Goal: Transaction & Acquisition: Book appointment/travel/reservation

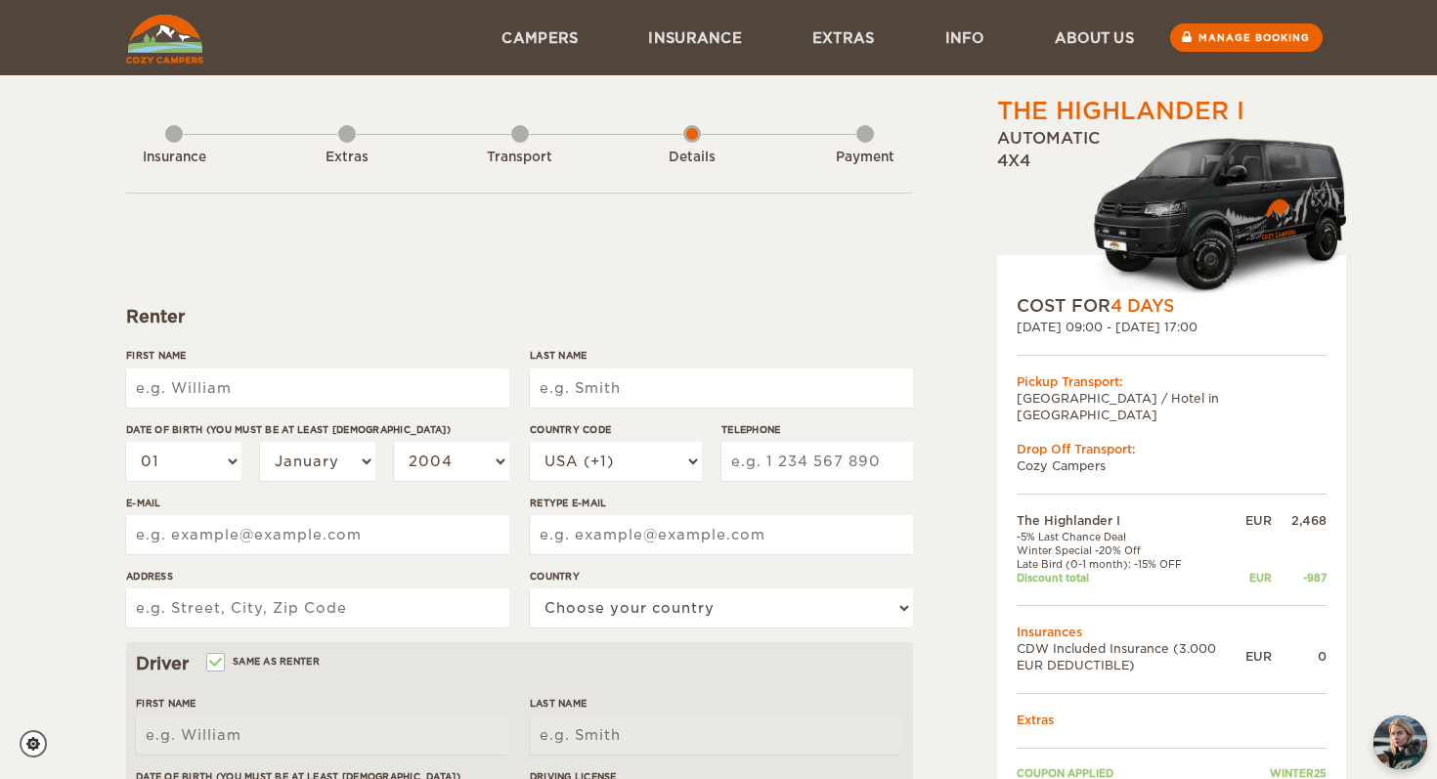
click at [362, 396] on input "First Name" at bounding box center [317, 388] width 383 height 39
type input "teya"
type input "test"
select select "354"
type input "6241363"
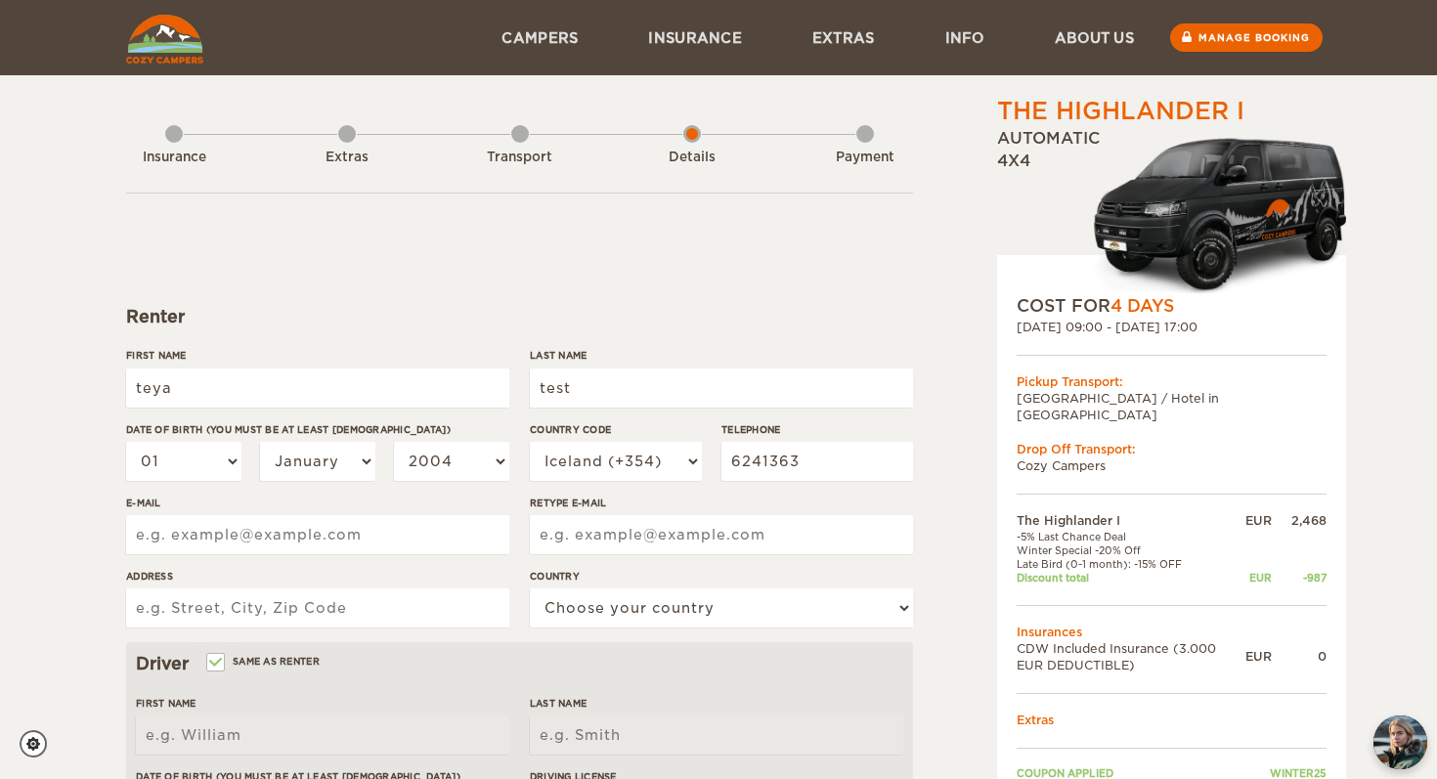
type input "[EMAIL_ADDRESS][DOMAIN_NAME]"
type input "katrínartún 4"
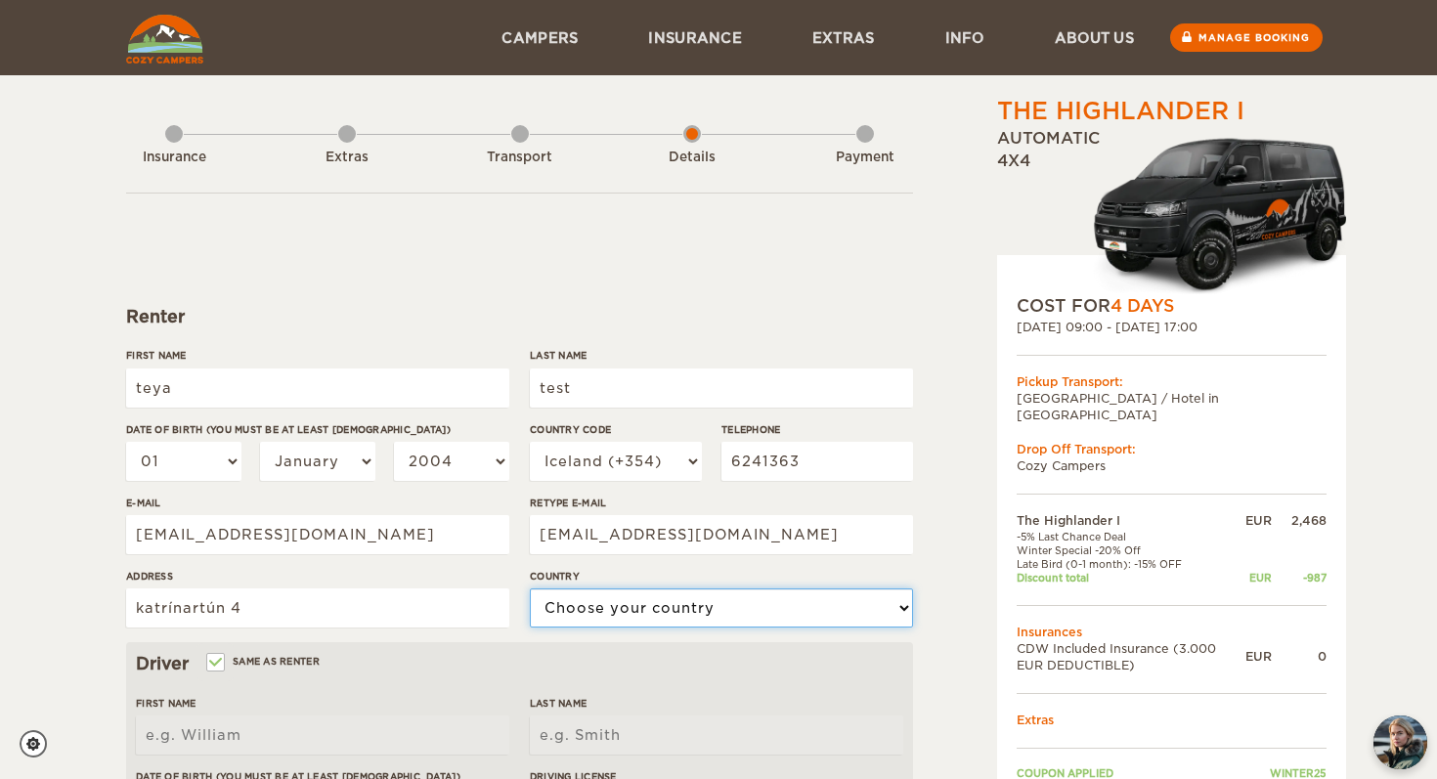
select select "93"
type input "teya"
type input "test"
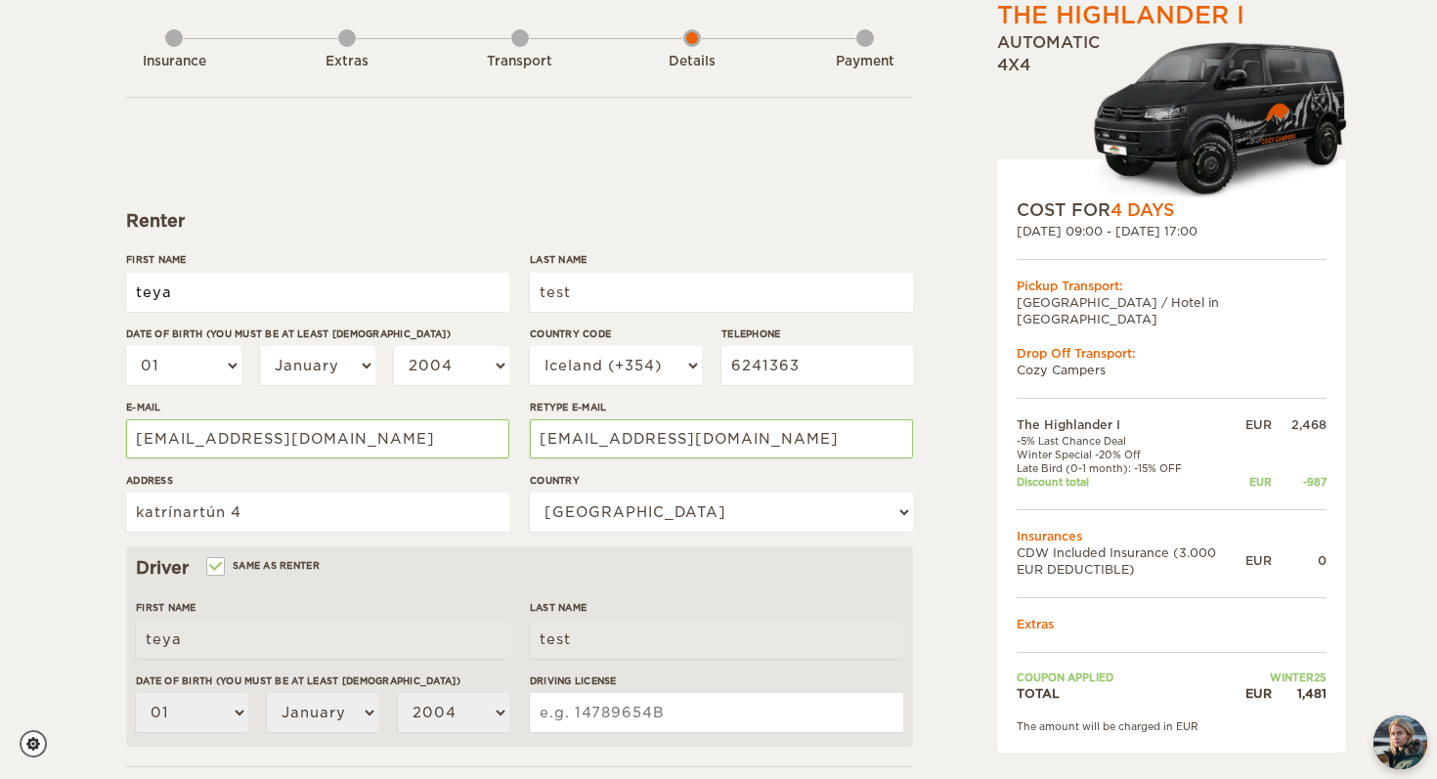
scroll to position [100, 0]
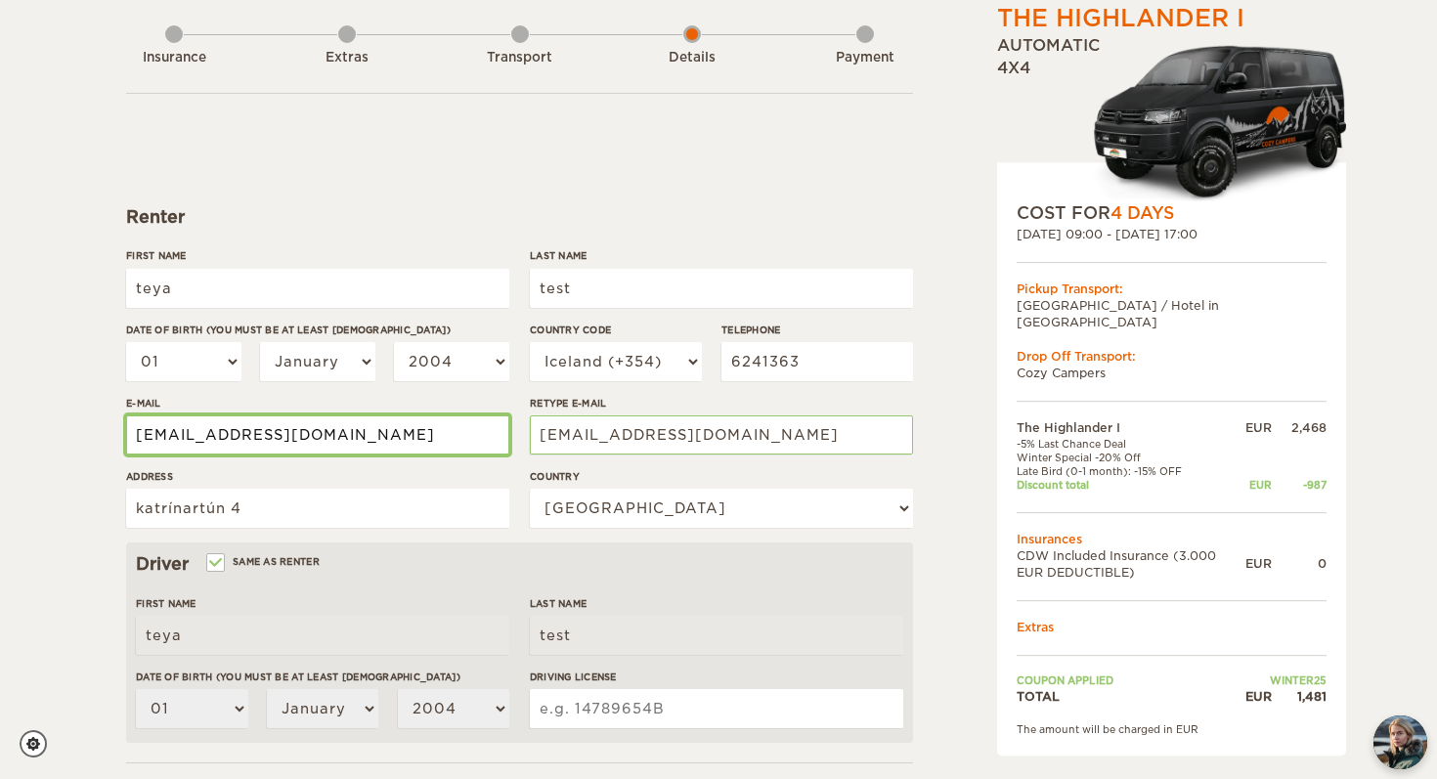
drag, startPoint x: 252, startPoint y: 441, endPoint x: 102, endPoint y: 441, distance: 150.5
click at [102, 441] on div "The Highlander I Expand Collapse Total 1,481 EUR Automatic 4x4 COST FOR 4 Days …" at bounding box center [718, 535] width 1437 height 1271
type input "[EMAIL_ADDRESS][DOMAIN_NAME]"
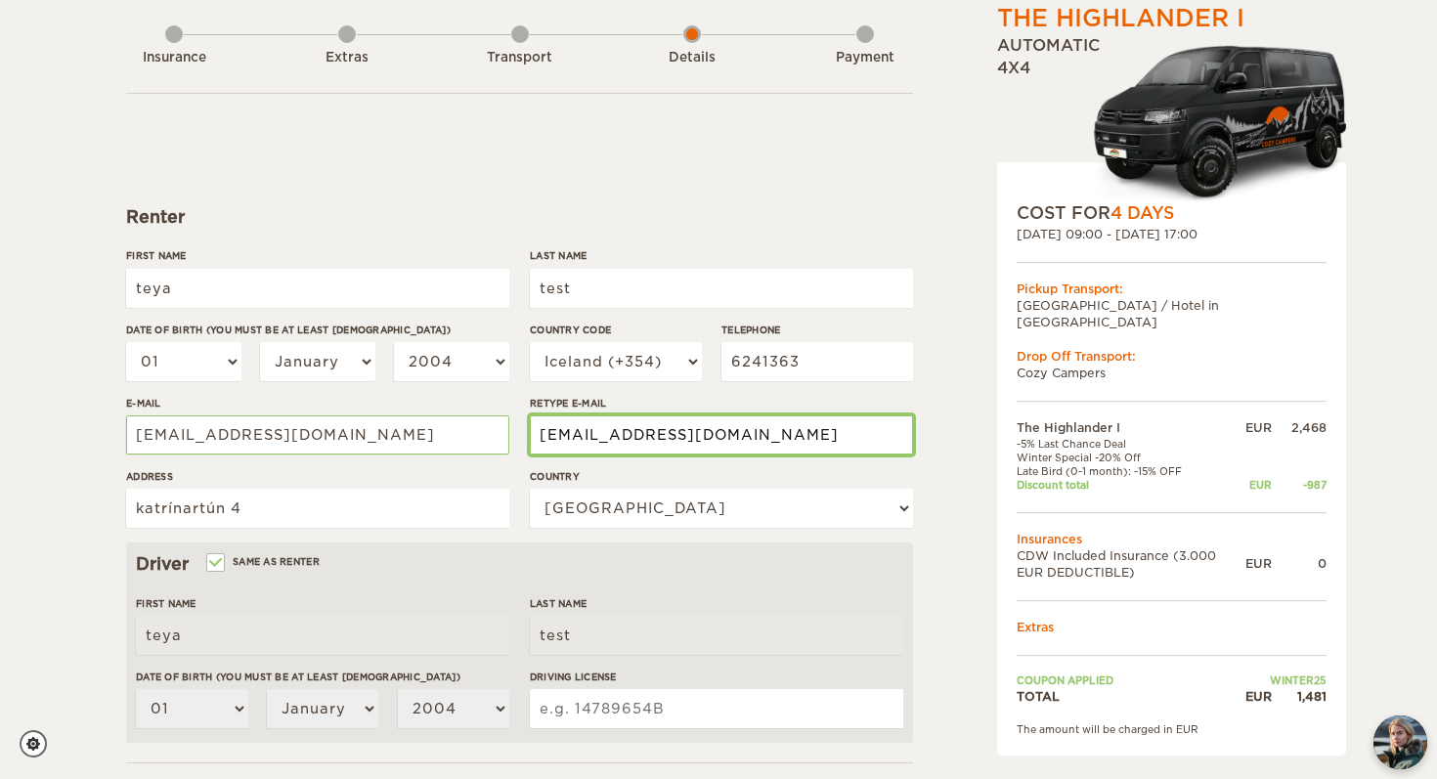
drag, startPoint x: 654, startPoint y: 437, endPoint x: 442, endPoint y: 424, distance: 212.5
click at [442, 424] on div "First Name [PERSON_NAME] Last Name test Date of birth (You must be at least [DE…" at bounding box center [519, 395] width 787 height 294
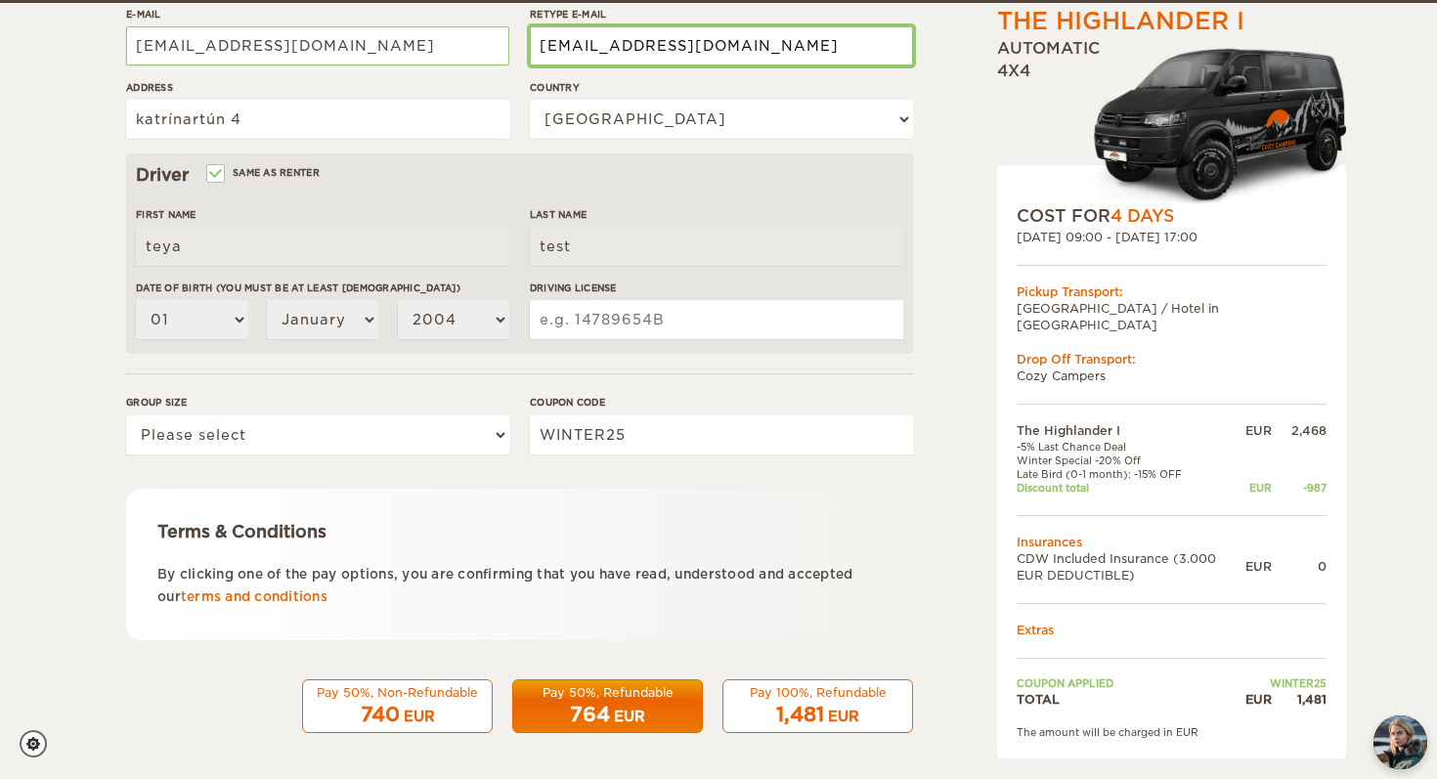
scroll to position [493, 0]
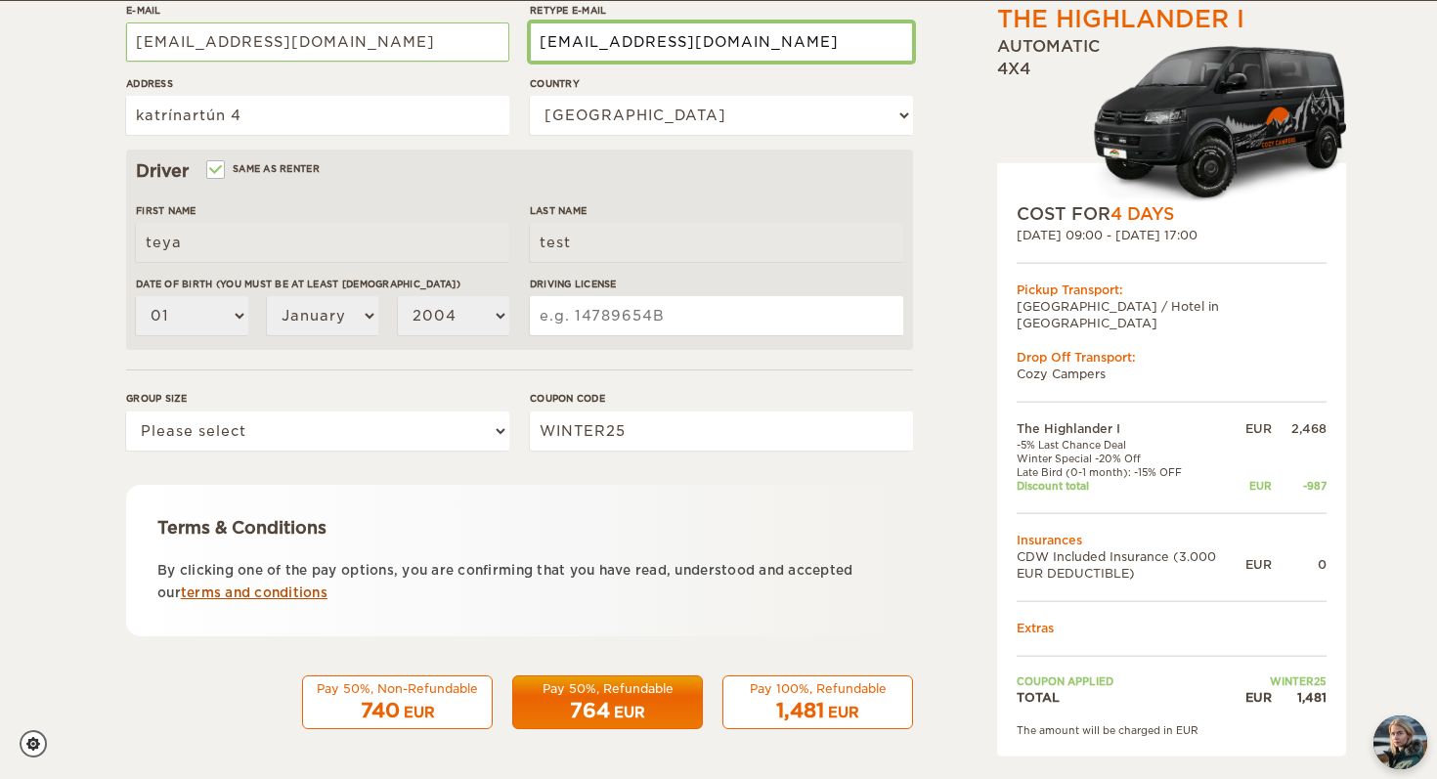
type input "[EMAIL_ADDRESS][DOMAIN_NAME]"
click at [298, 592] on link "terms and conditions" at bounding box center [254, 593] width 147 height 15
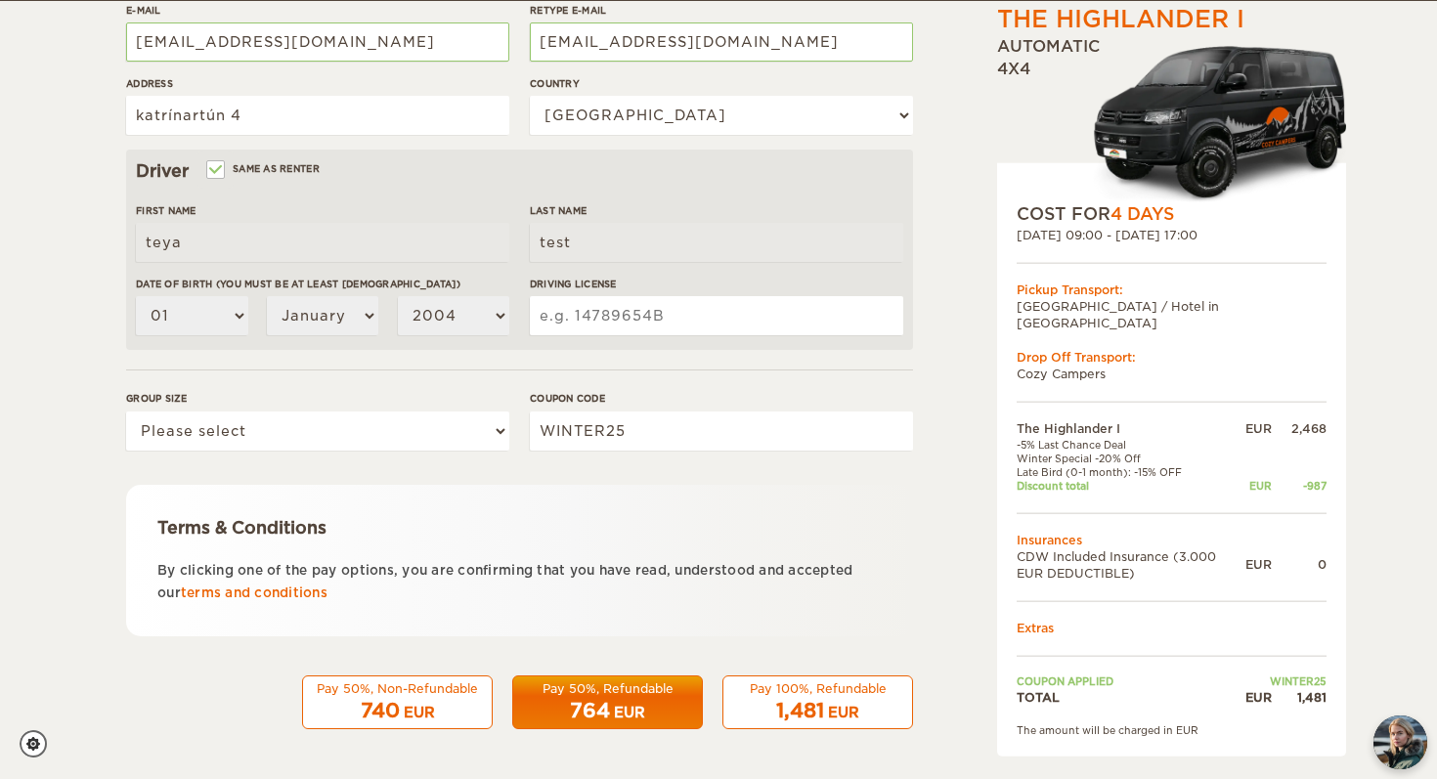
click at [824, 661] on form "Renter First Name teya Last Name test Date of birth (You must be at least 20 ye…" at bounding box center [519, 214] width 787 height 1029
click at [810, 697] on div "1,481 EUR" at bounding box center [817, 711] width 165 height 28
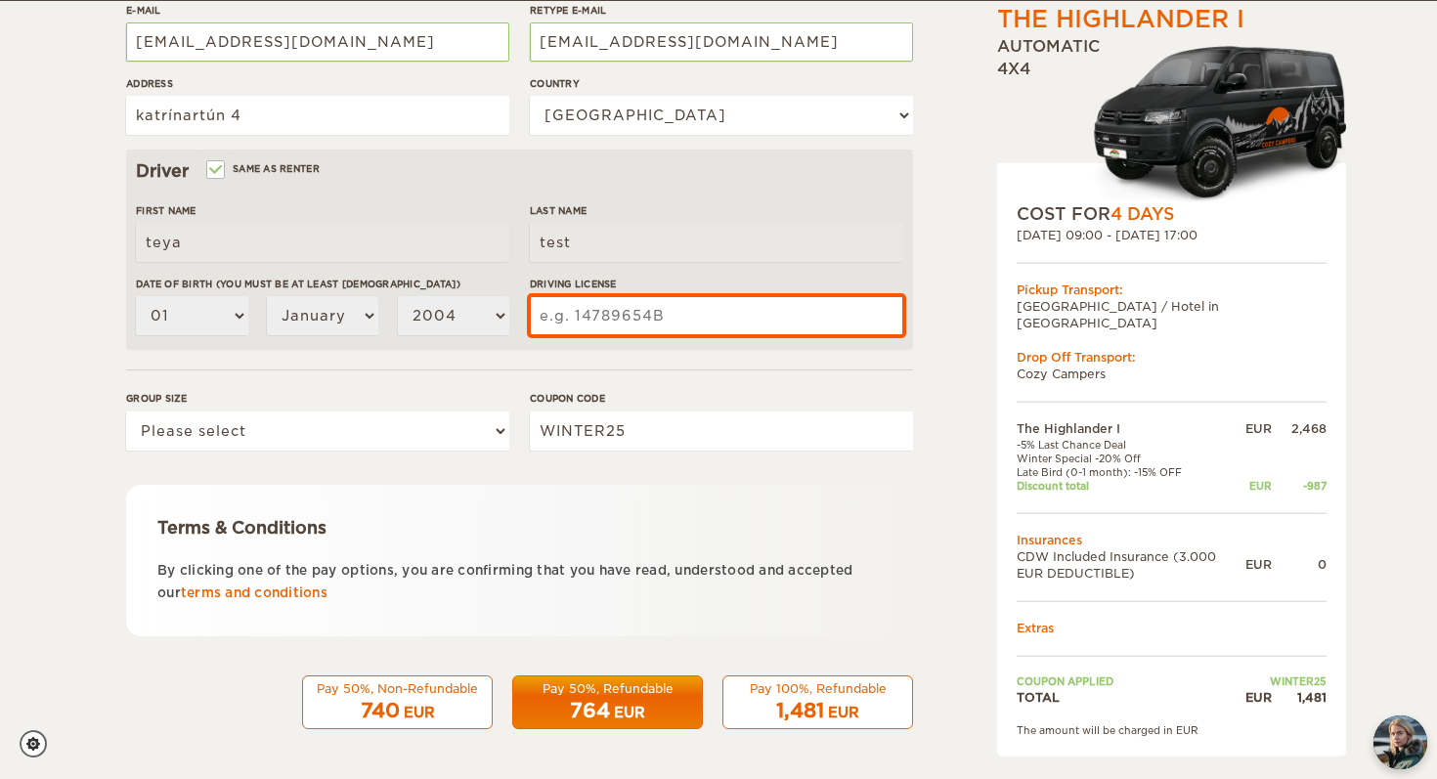
click at [627, 326] on input "Driving License" at bounding box center [716, 315] width 373 height 39
type input "5678910"
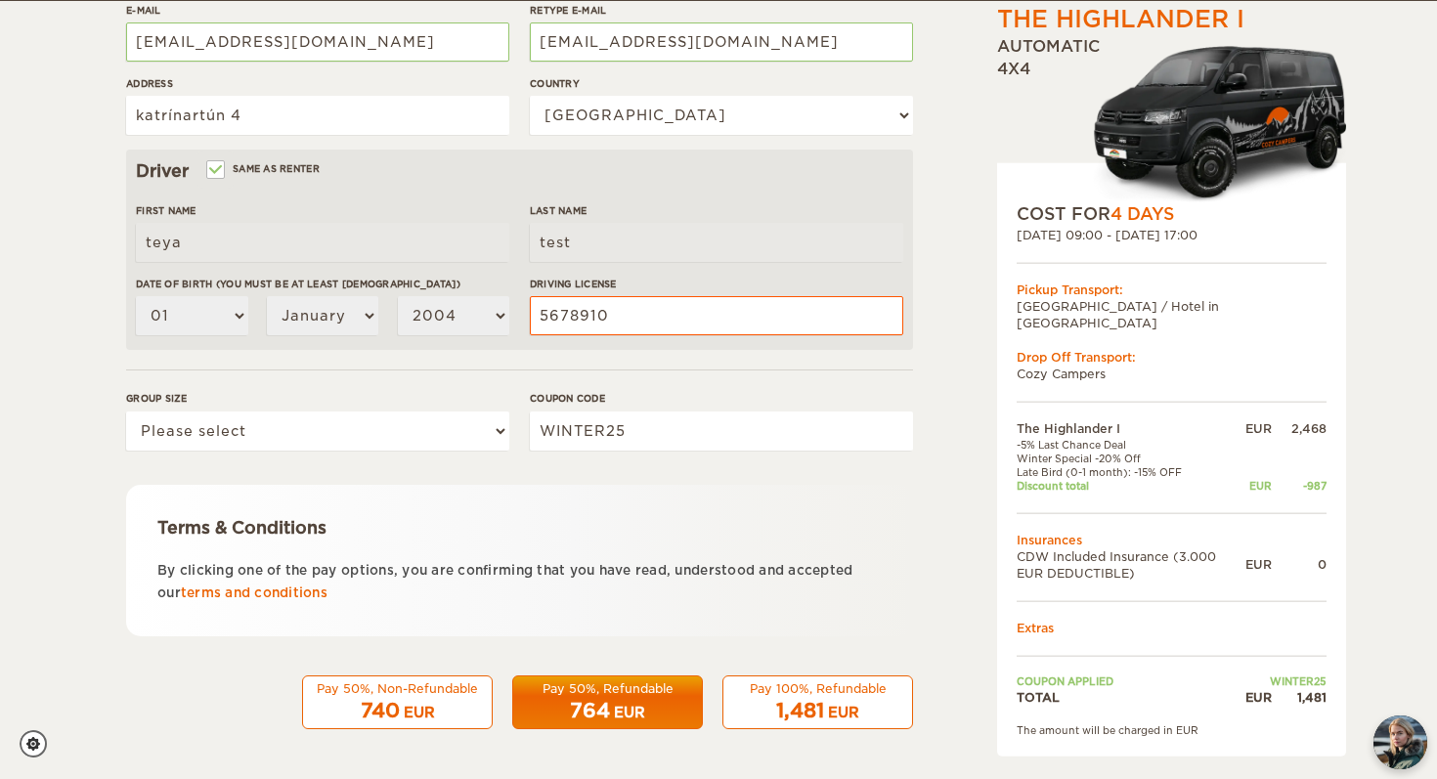
click at [778, 716] on span "1,481" at bounding box center [800, 710] width 48 height 23
click at [443, 432] on select "Please select 1 2" at bounding box center [317, 431] width 383 height 39
select select "1"
click at [126, 412] on select "Please select 1 2" at bounding box center [317, 431] width 383 height 39
click at [815, 728] on button "Pay 100%, Refundable 1,481 EUR" at bounding box center [817, 703] width 191 height 55
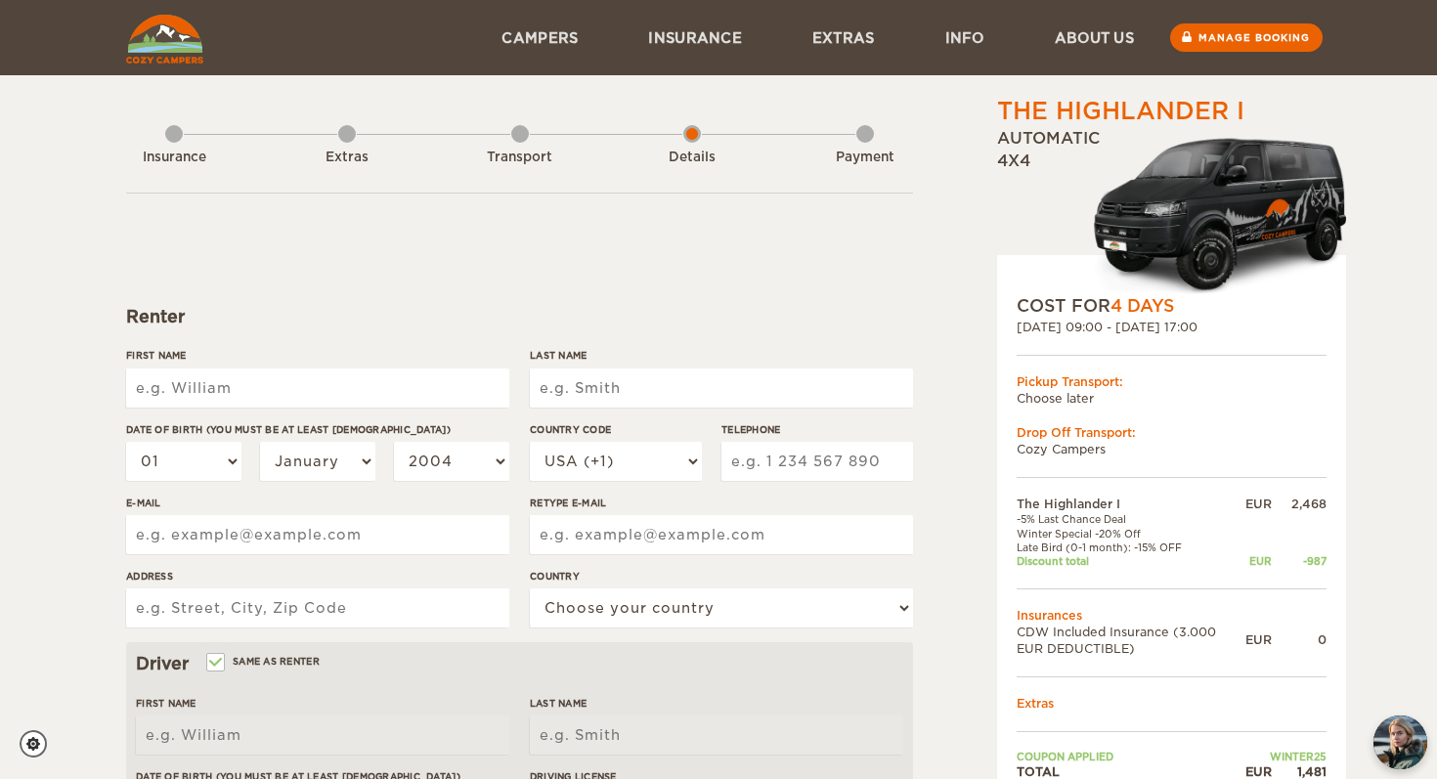
click at [373, 400] on input "First Name" at bounding box center [317, 388] width 383 height 39
type input "teya"
type input "test"
select select "354"
type input "6241363"
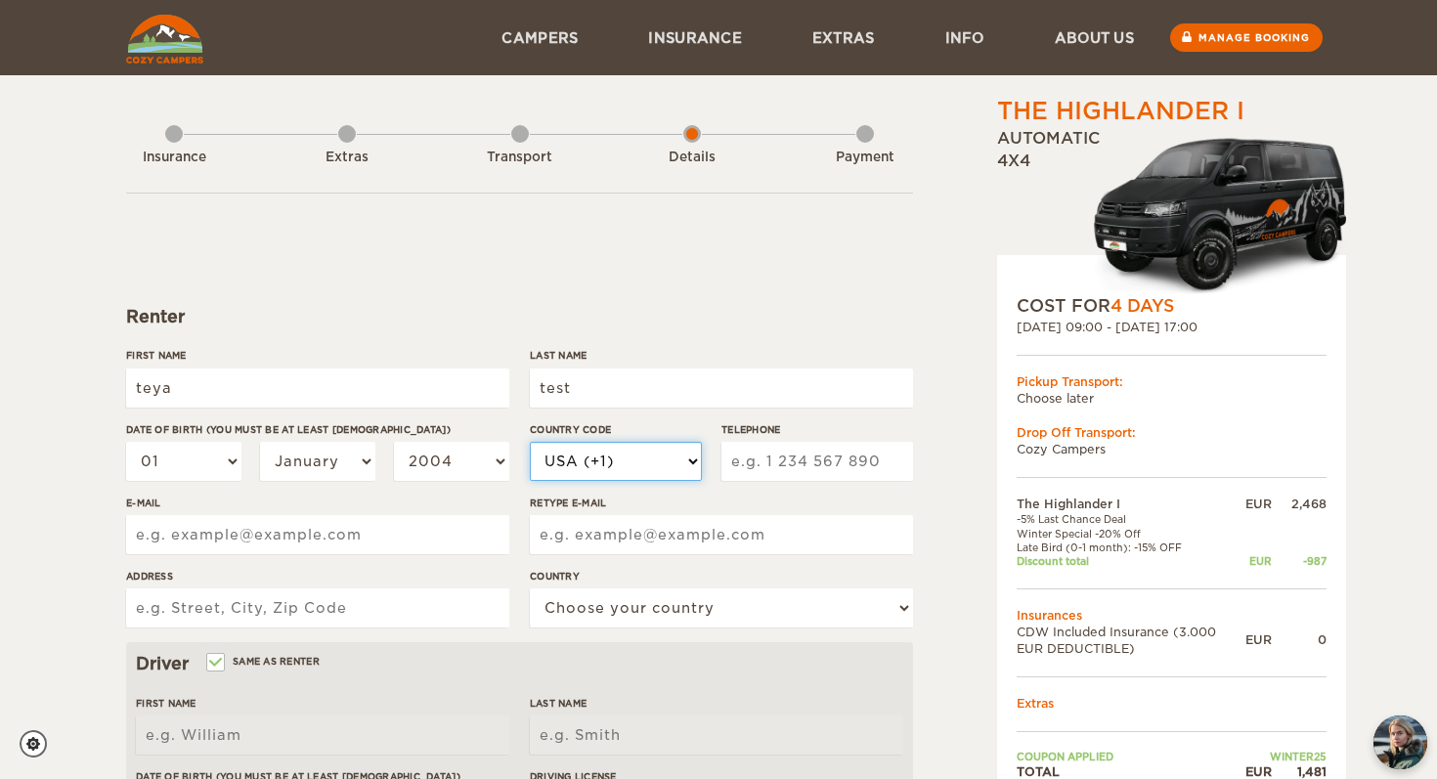
type input "[EMAIL_ADDRESS][DOMAIN_NAME]"
type input "katrínartún 4"
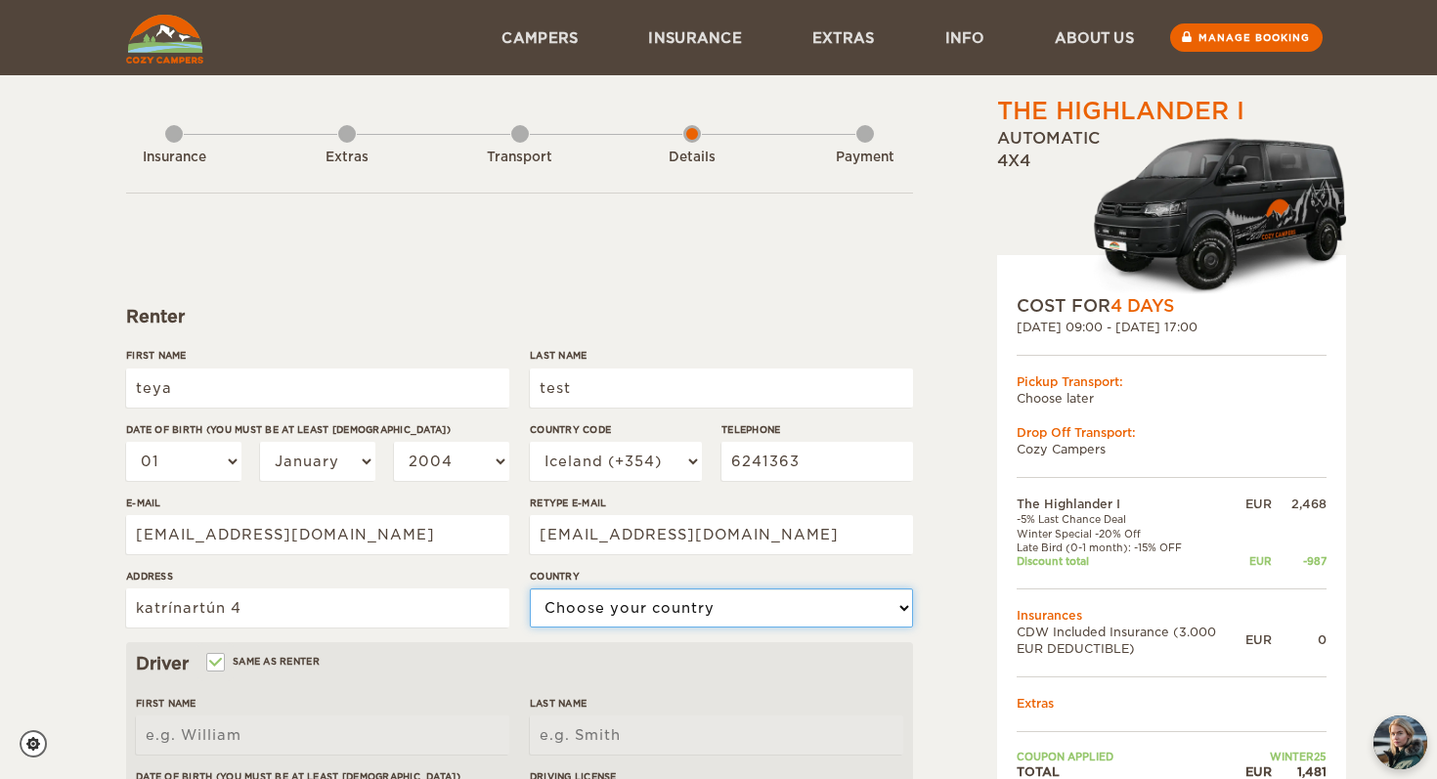
select select "93"
type input "teya"
type input "test"
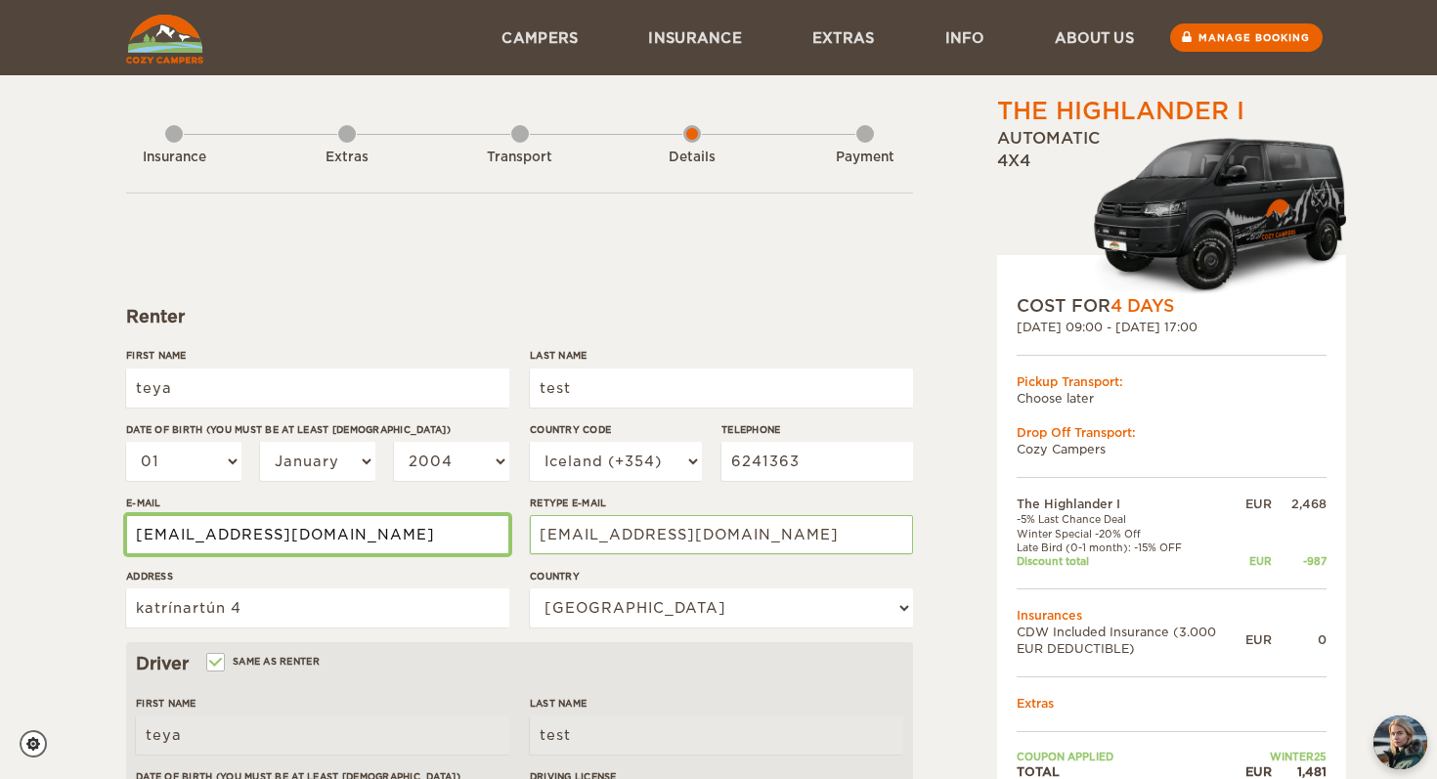
click at [302, 548] on input "[EMAIL_ADDRESS][DOMAIN_NAME]" at bounding box center [317, 534] width 383 height 39
drag, startPoint x: 251, startPoint y: 536, endPoint x: 49, endPoint y: 536, distance: 202.4
click at [49, 536] on div "The Highlander I Expand Collapse Total 1,481 EUR Automatic 4x4 COST FOR 4 Days …" at bounding box center [718, 635] width 1437 height 1271
type input "[EMAIL_ADDRESS][DOMAIN_NAME]"
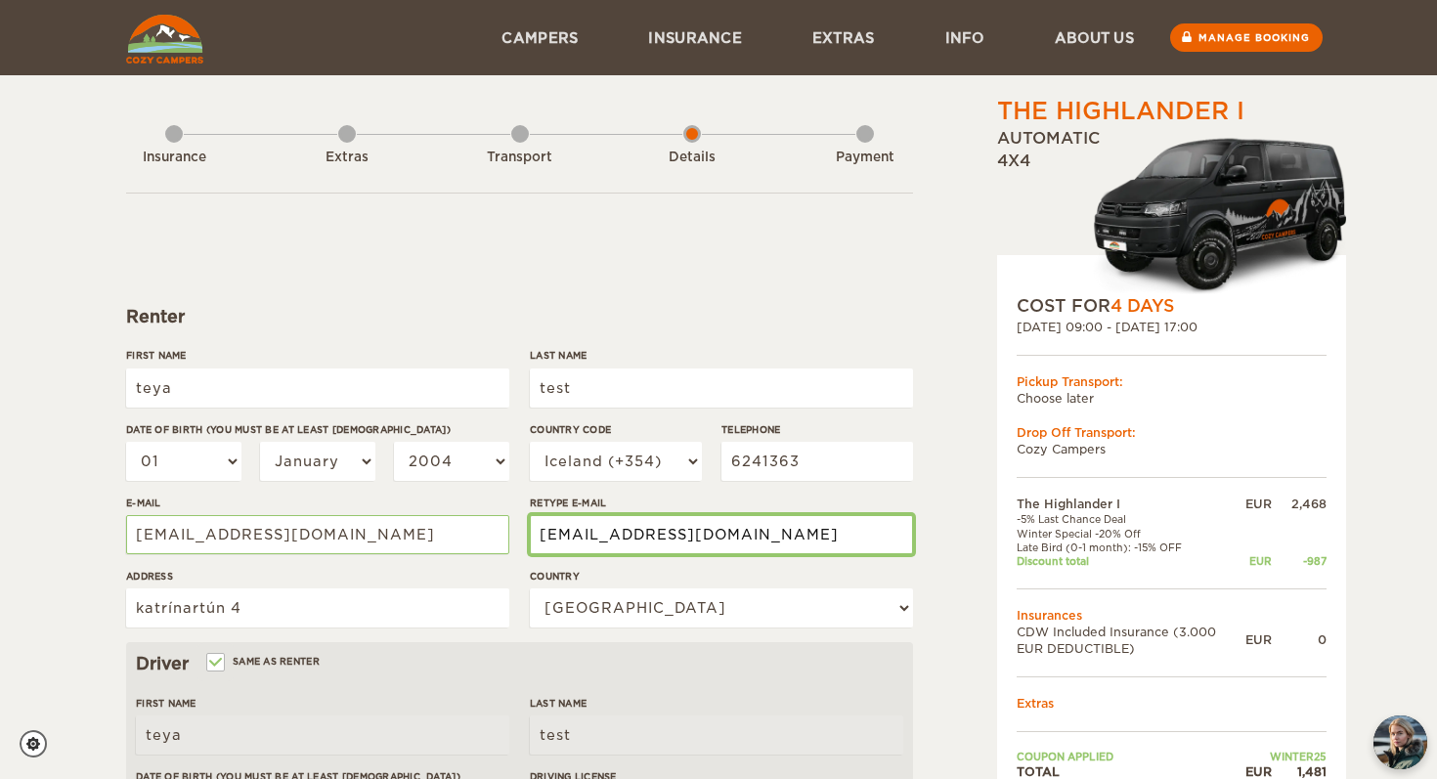
drag, startPoint x: 656, startPoint y: 533, endPoint x: 471, endPoint y: 532, distance: 184.8
click at [471, 532] on div "First Name [PERSON_NAME] Last Name test Date of birth (You must be at least [DE…" at bounding box center [519, 495] width 787 height 294
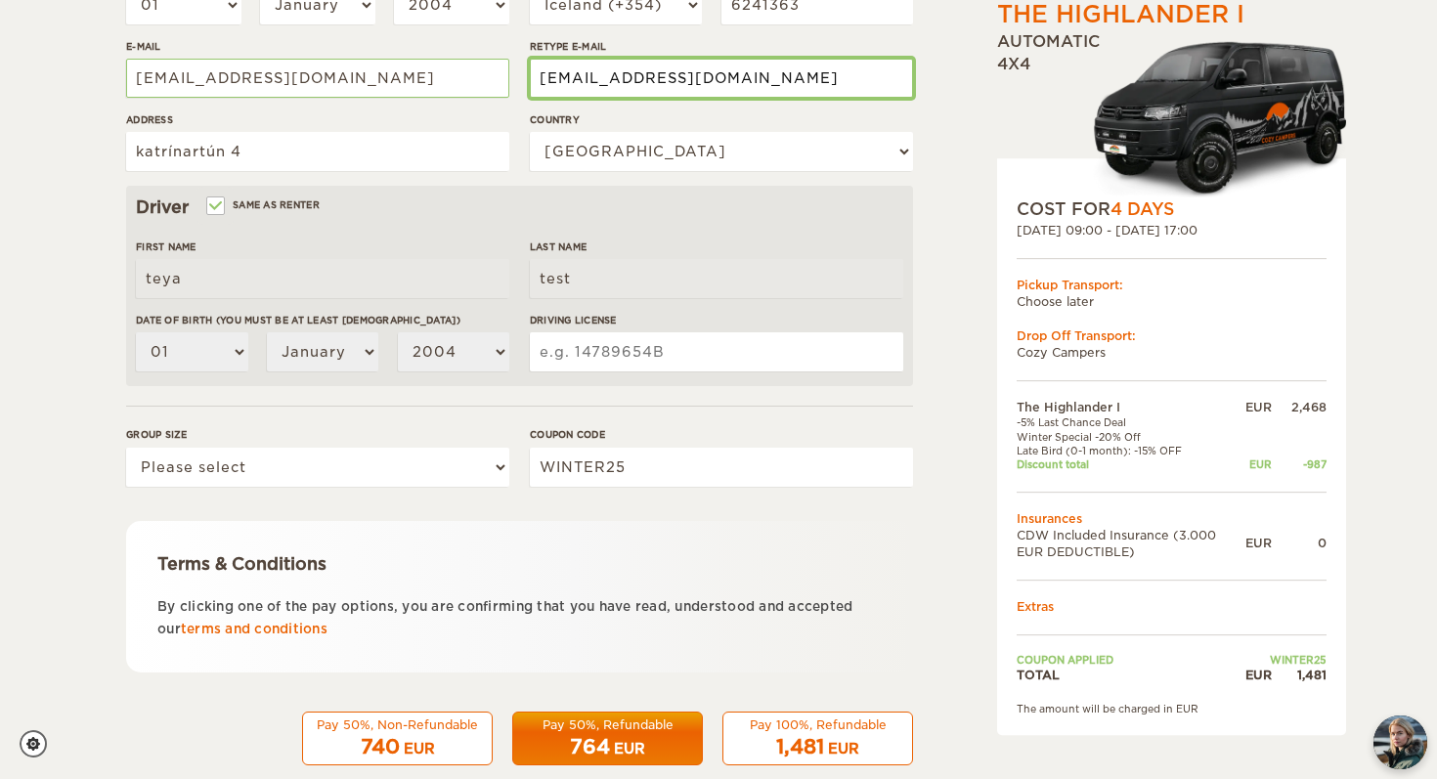
scroll to position [458, 0]
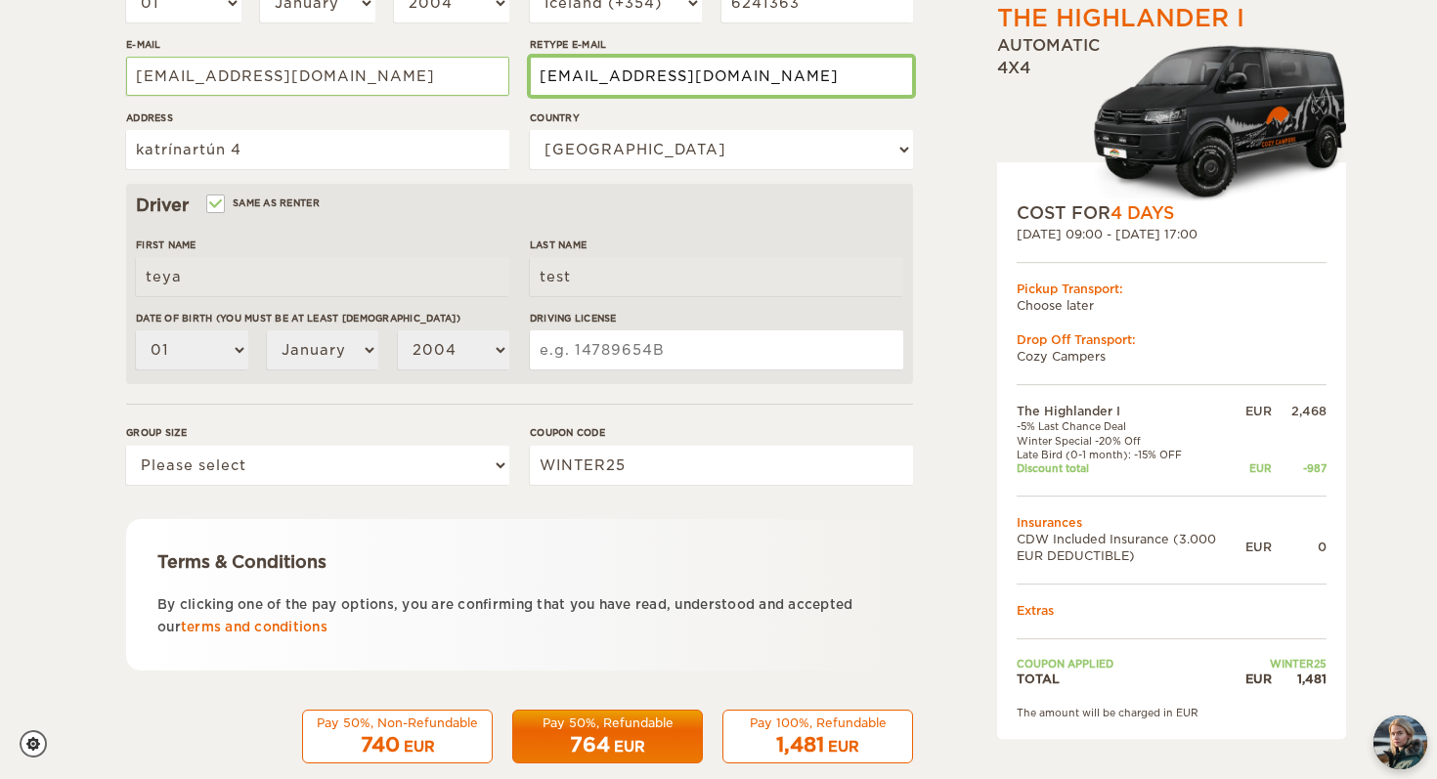
type input "[EMAIL_ADDRESS][DOMAIN_NAME]"
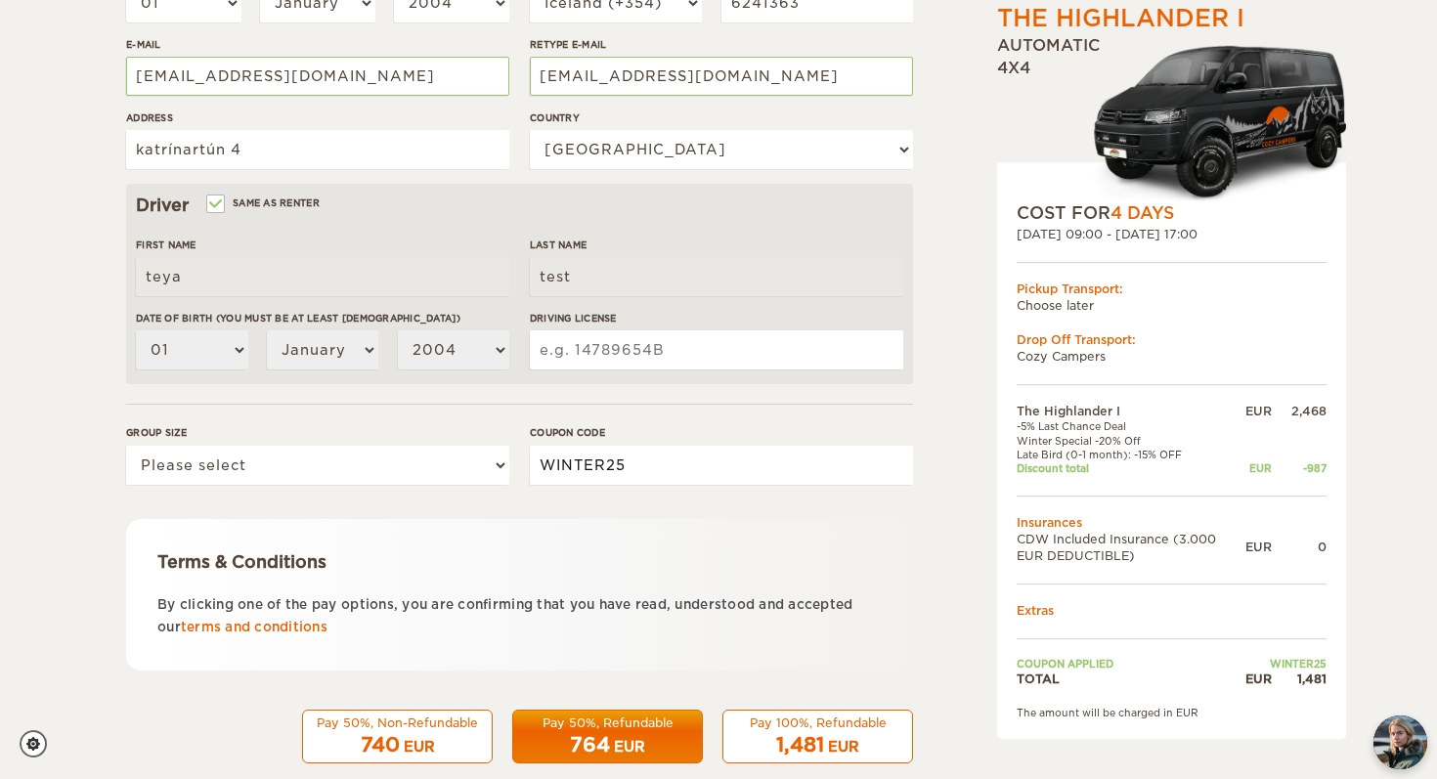
click at [607, 467] on input "WINTER25" at bounding box center [721, 465] width 383 height 39
click at [443, 462] on select "Please select 1 2" at bounding box center [317, 465] width 383 height 39
click at [126, 446] on select "Please select 1 2" at bounding box center [317, 465] width 383 height 39
click at [417, 468] on select "Please select 1 2" at bounding box center [317, 465] width 383 height 39
select select "1"
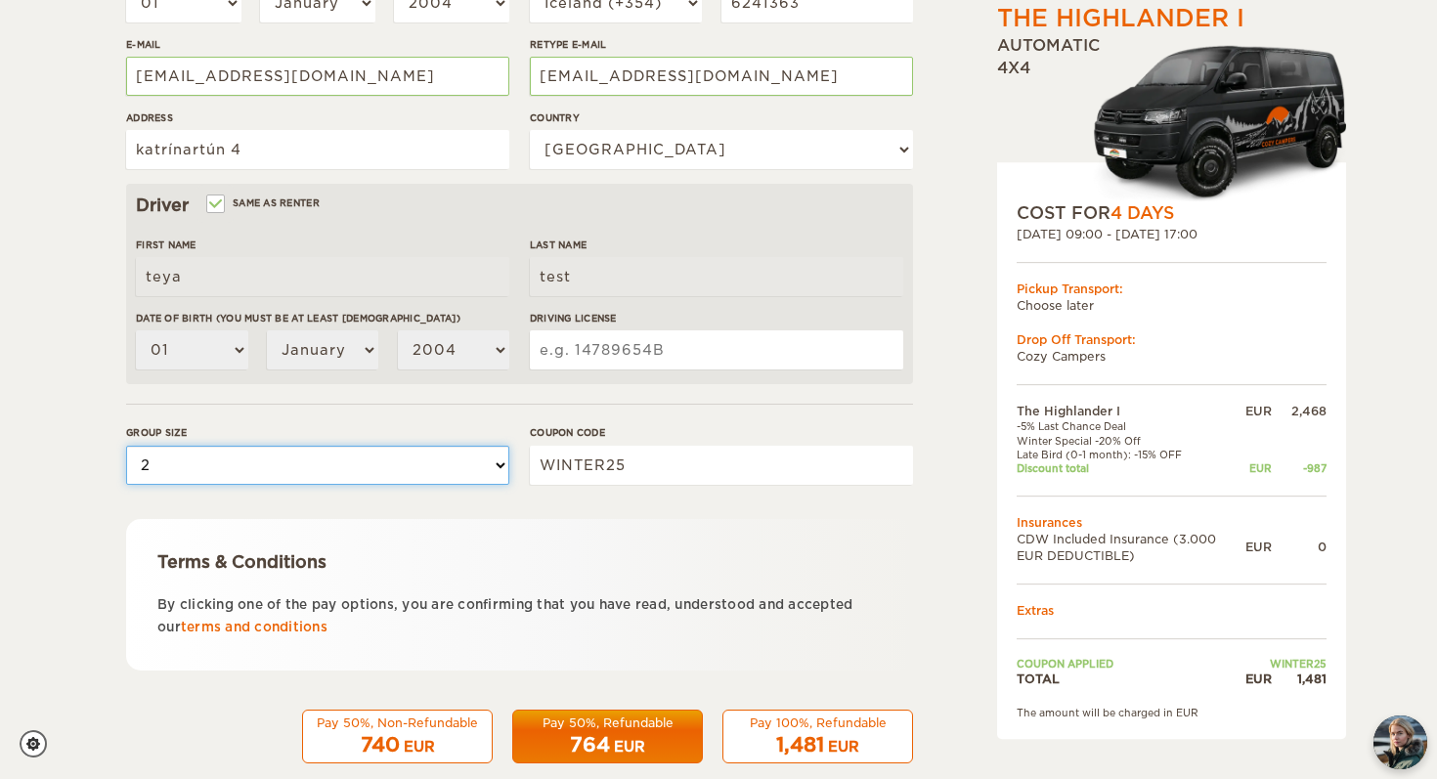
click at [126, 446] on select "Please select 1 2" at bounding box center [317, 465] width 383 height 39
click at [577, 458] on input "WINTER25" at bounding box center [721, 465] width 383 height 39
click at [798, 761] on button "Pay 100%, Refundable 1,481 EUR" at bounding box center [817, 737] width 191 height 55
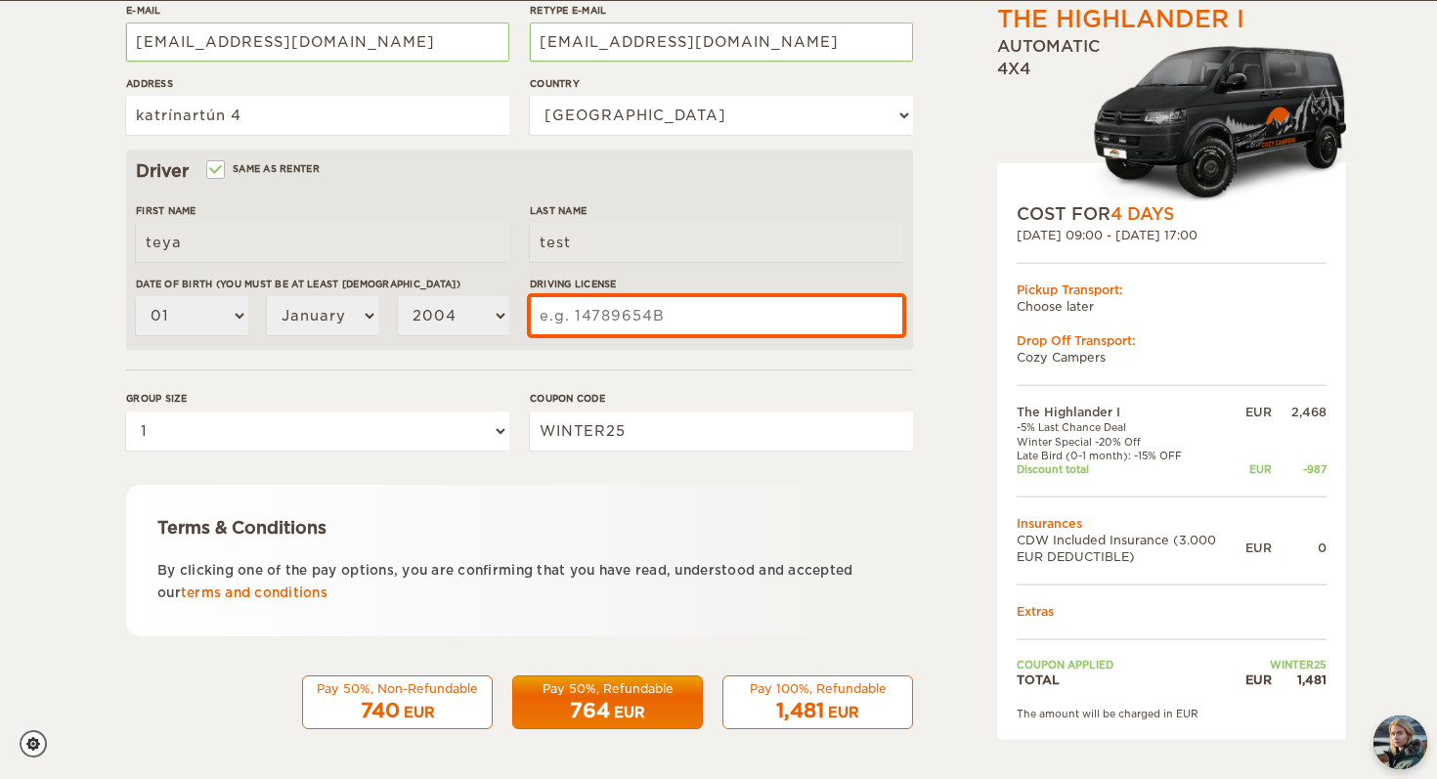
click at [642, 326] on input "Driving License" at bounding box center [716, 315] width 373 height 39
type input "5678910"
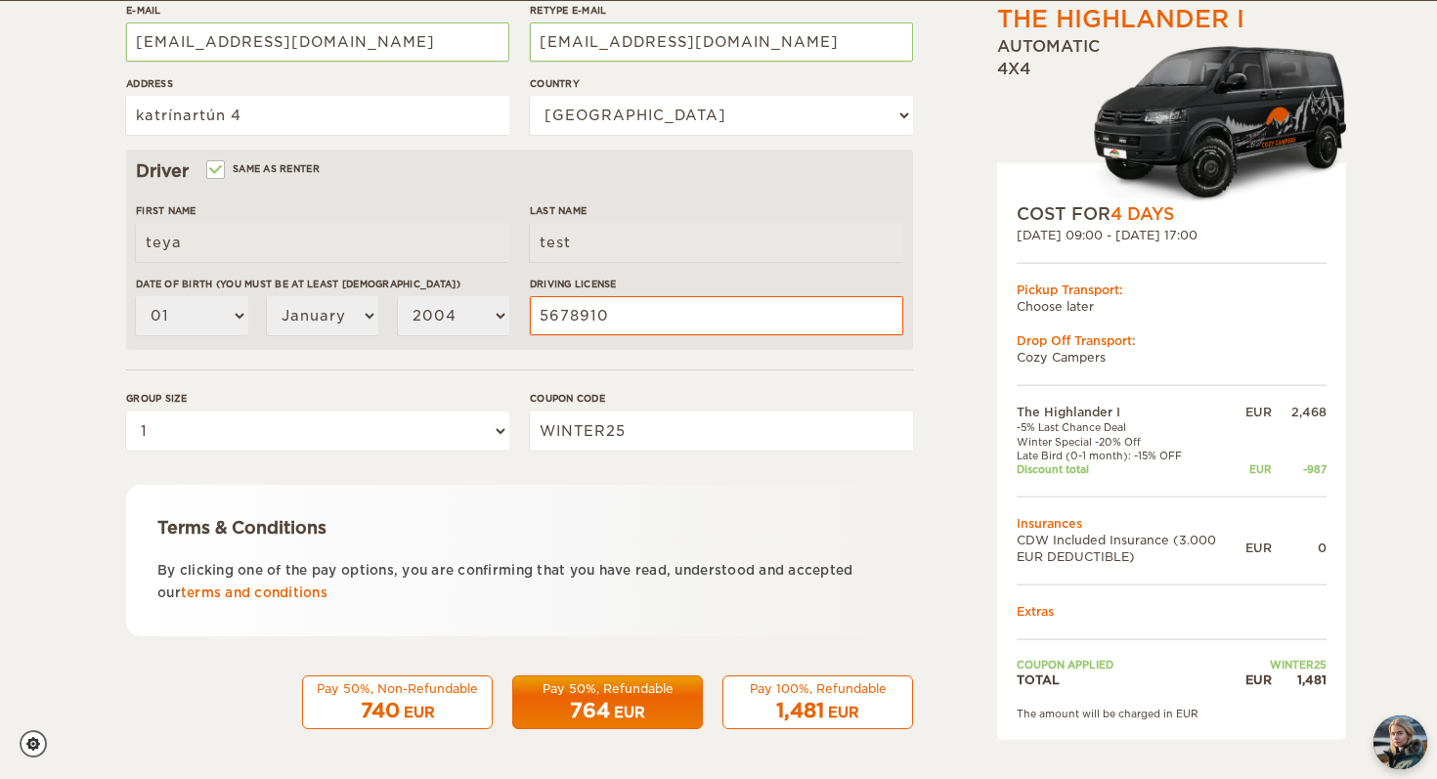
click at [807, 706] on span "1,481" at bounding box center [800, 710] width 48 height 23
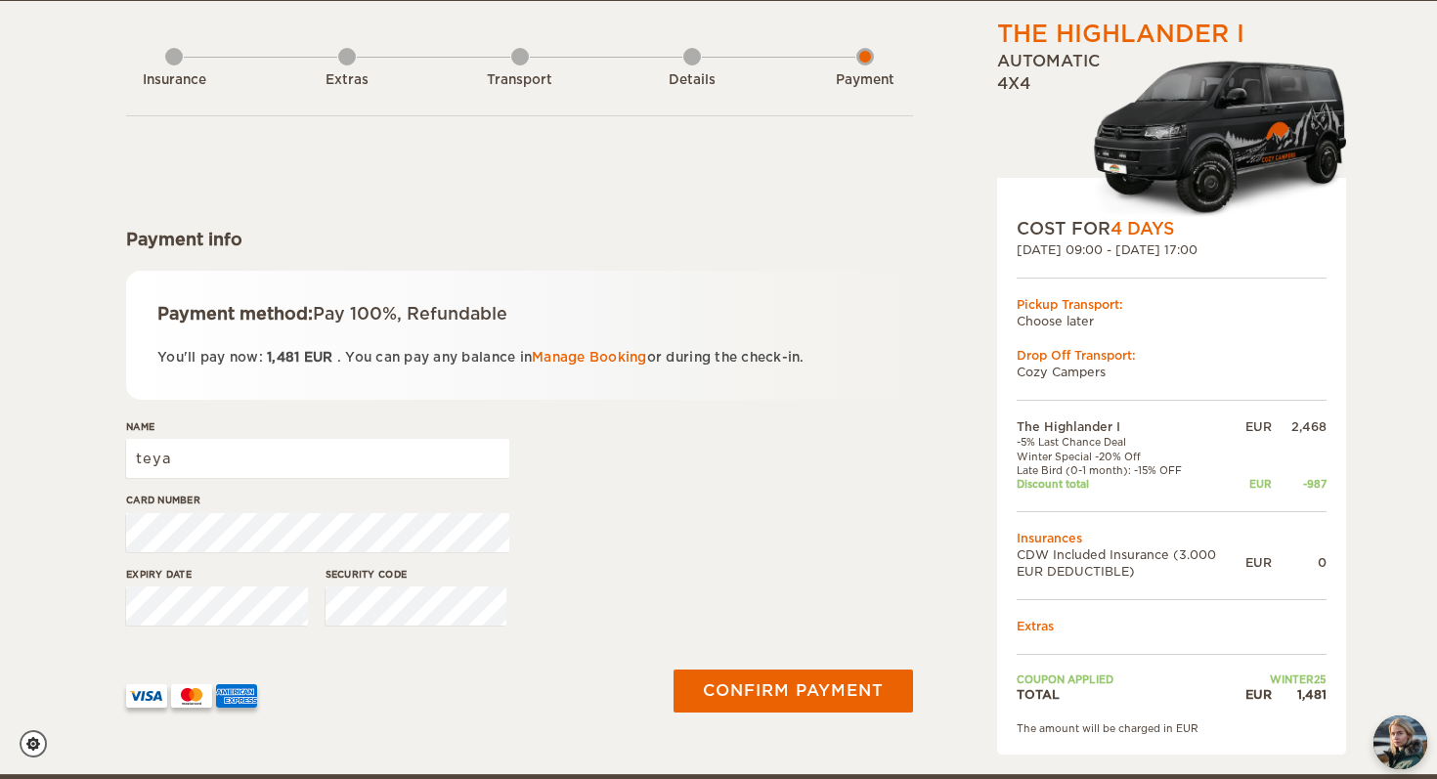
scroll to position [75, 0]
